Goal: Use online tool/utility

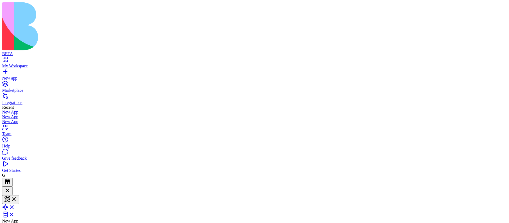
click at [8, 71] on link "New app" at bounding box center [254, 76] width 505 height 10
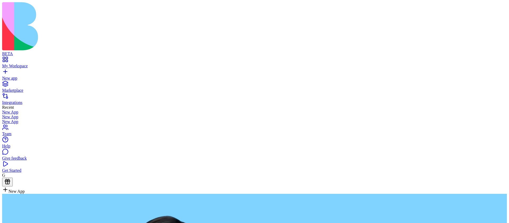
type textarea "**********"
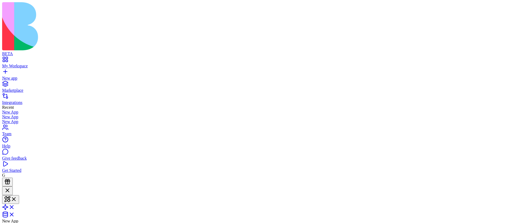
click at [4, 71] on link "New app" at bounding box center [254, 76] width 505 height 10
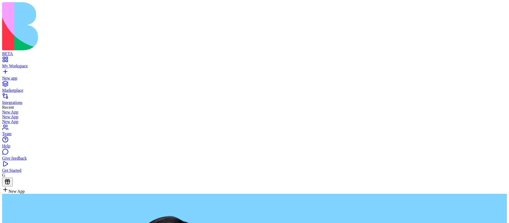
type textarea "**********"
